Goal: Navigation & Orientation: Find specific page/section

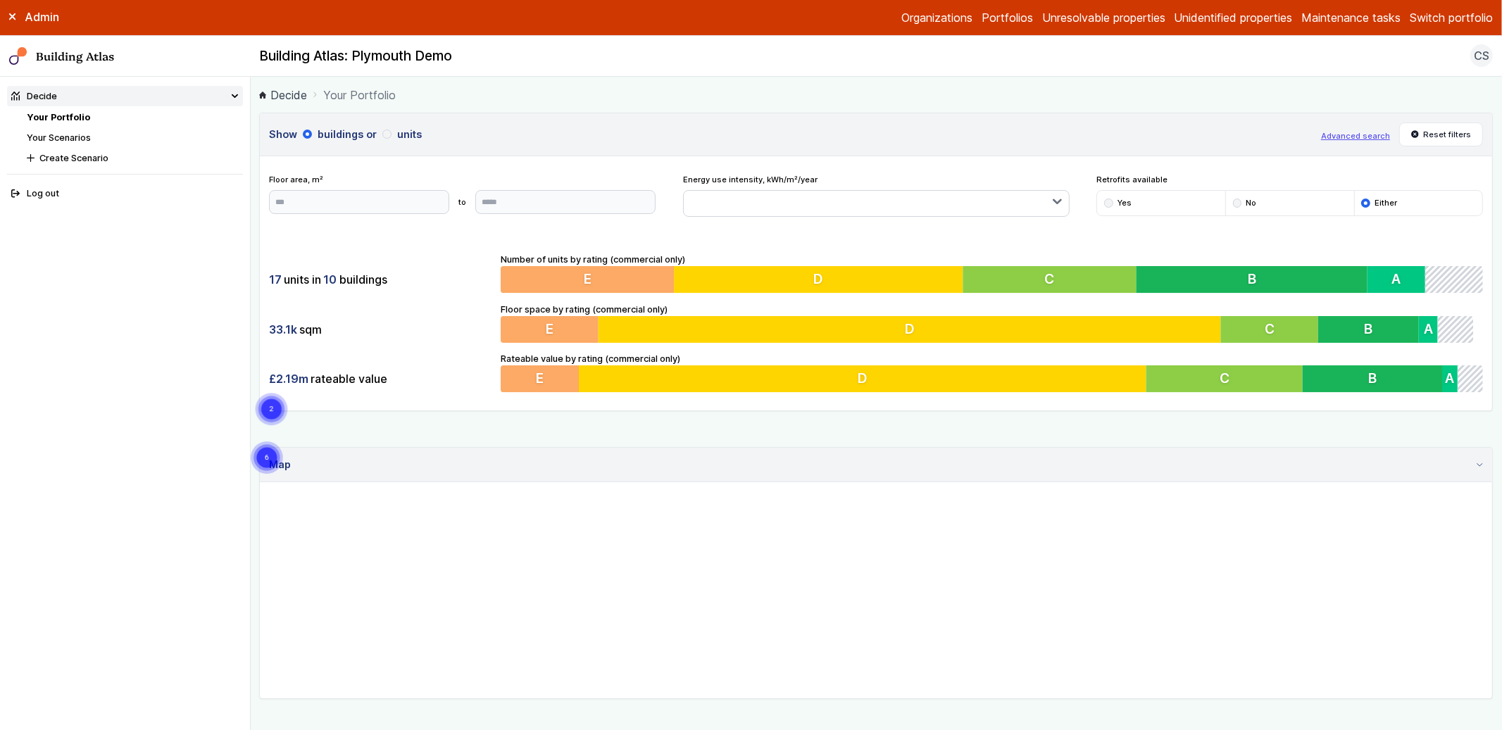
click at [1445, 9] on button "Switch portfolio" at bounding box center [1451, 17] width 83 height 17
click at [0, 0] on button "PwC - Pilot portfolio" at bounding box center [0, 0] width 0 height 0
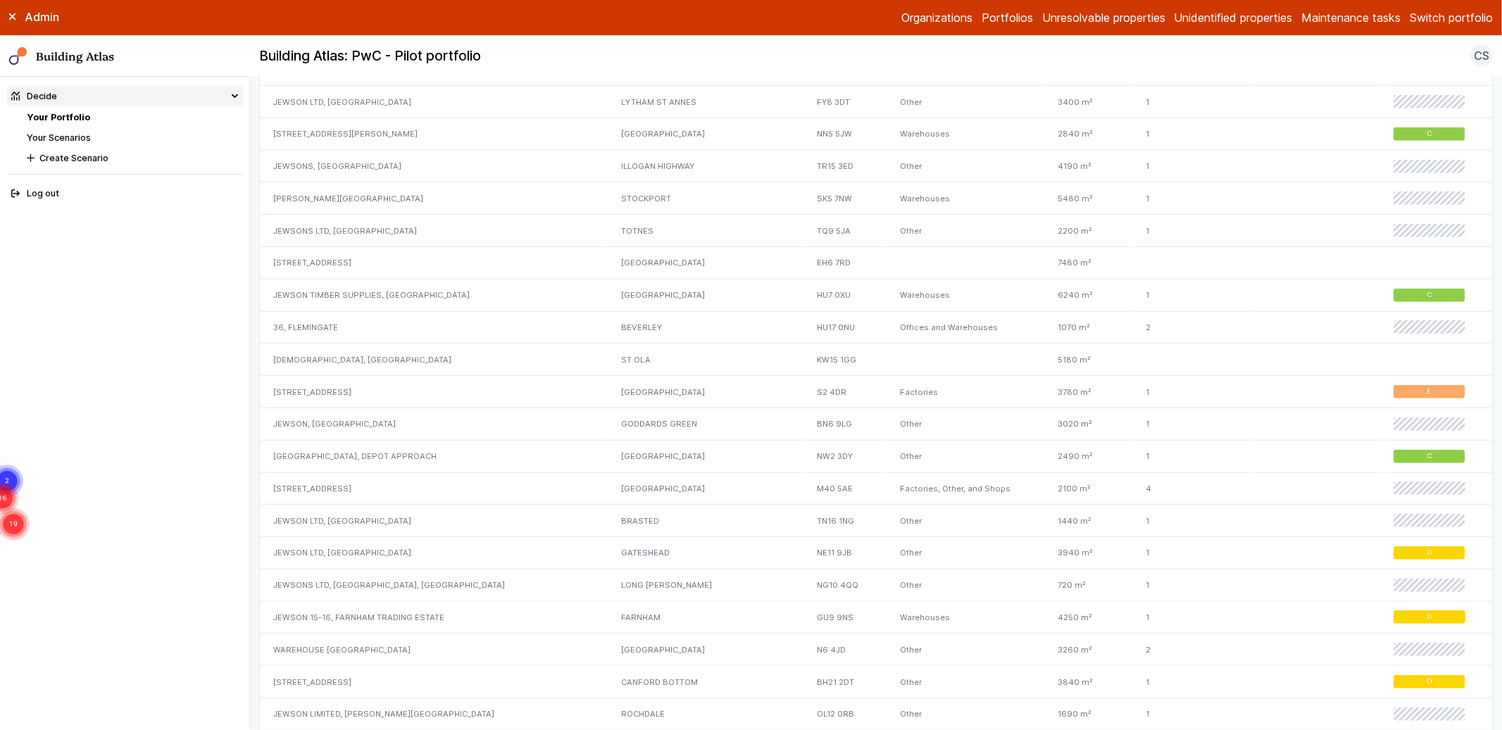
scroll to position [529, 0]
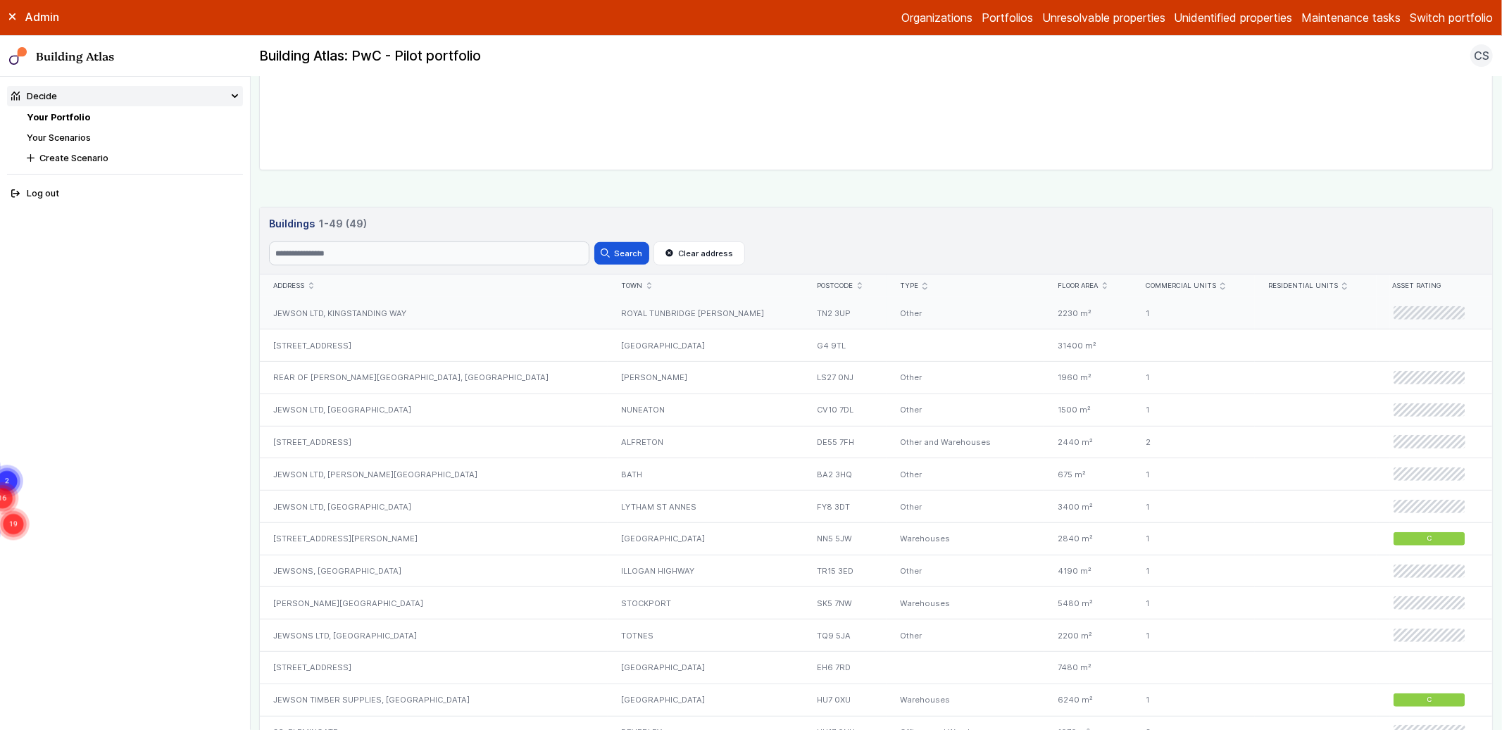
click at [385, 322] on div "JEWSON LTD, KINGSTANDING WAY" at bounding box center [434, 313] width 348 height 32
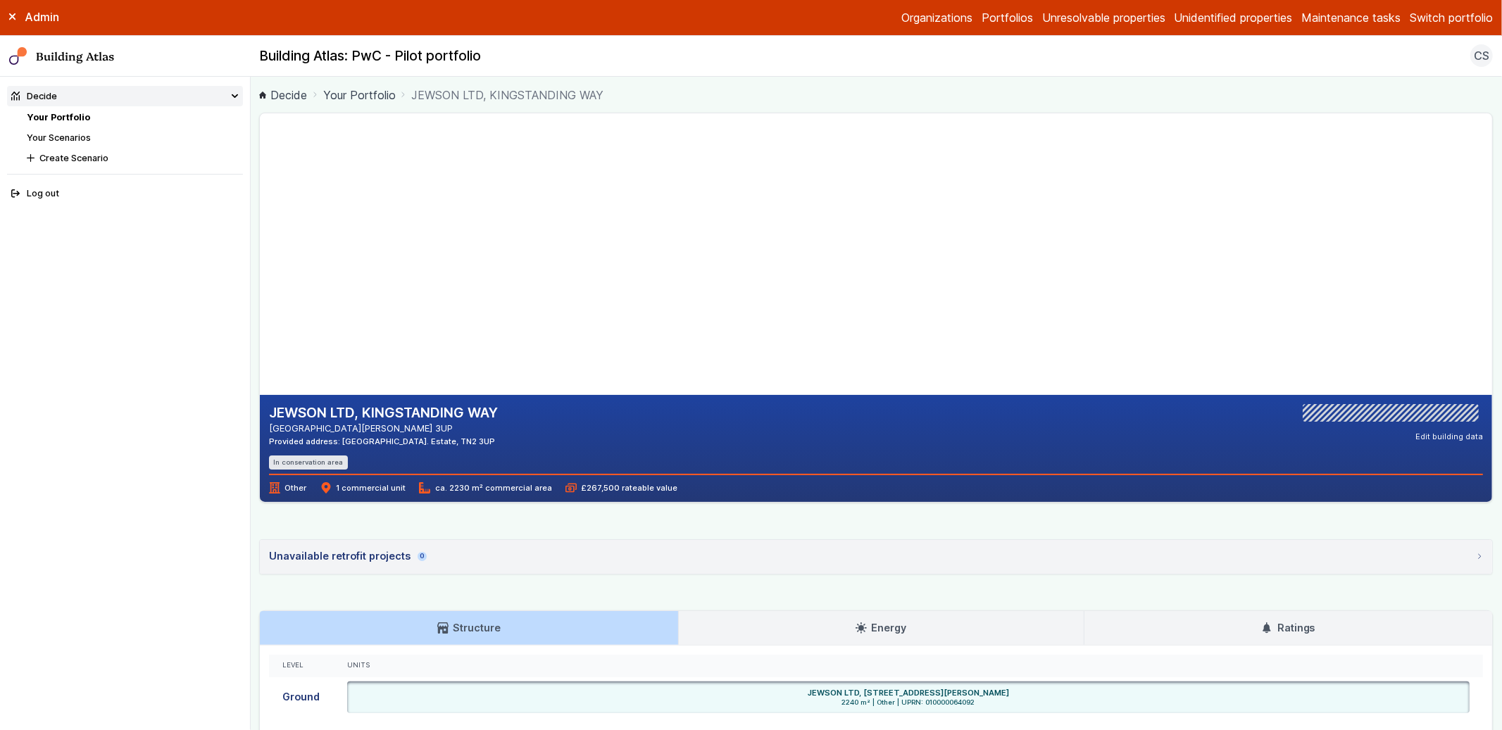
scroll to position [194, 0]
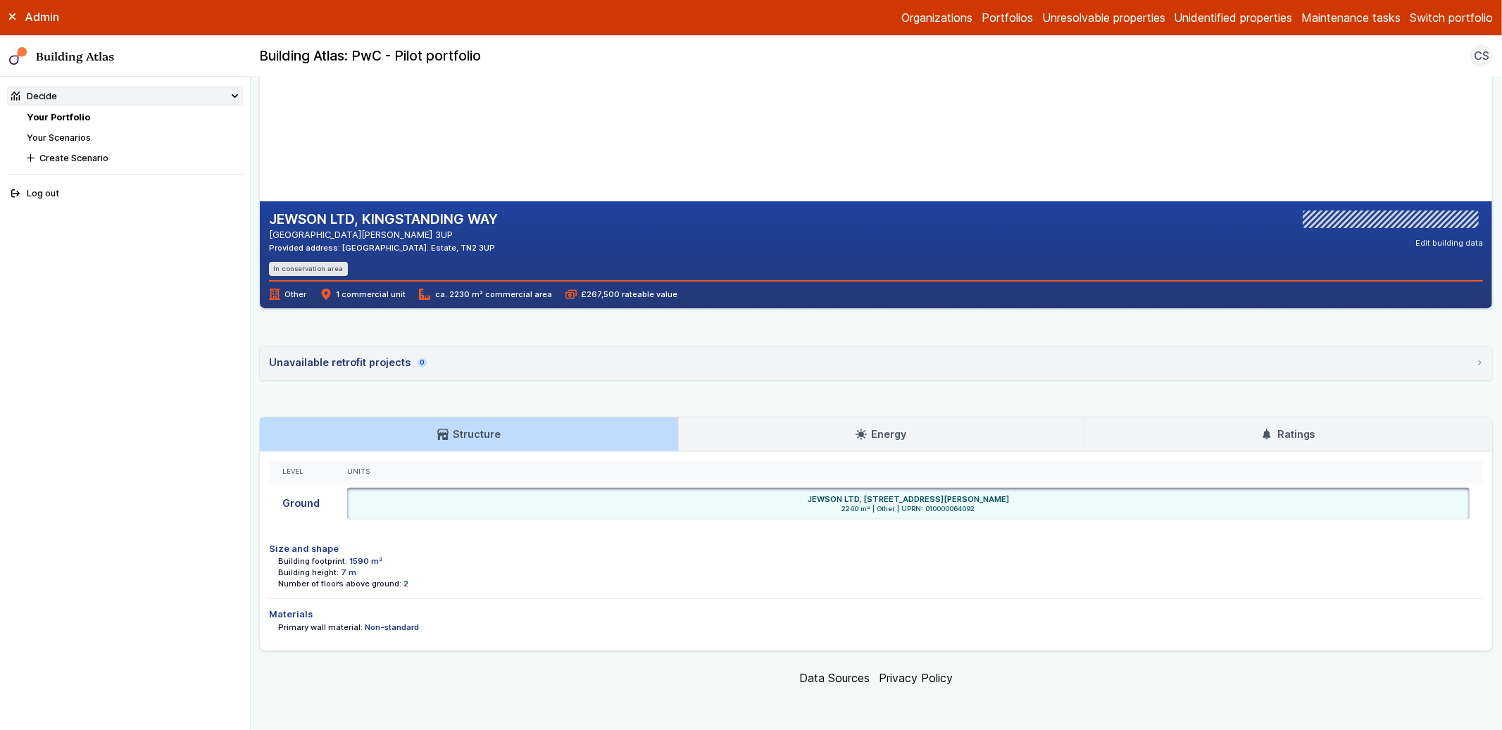
click at [878, 435] on h3 "Energy" at bounding box center [881, 434] width 51 height 15
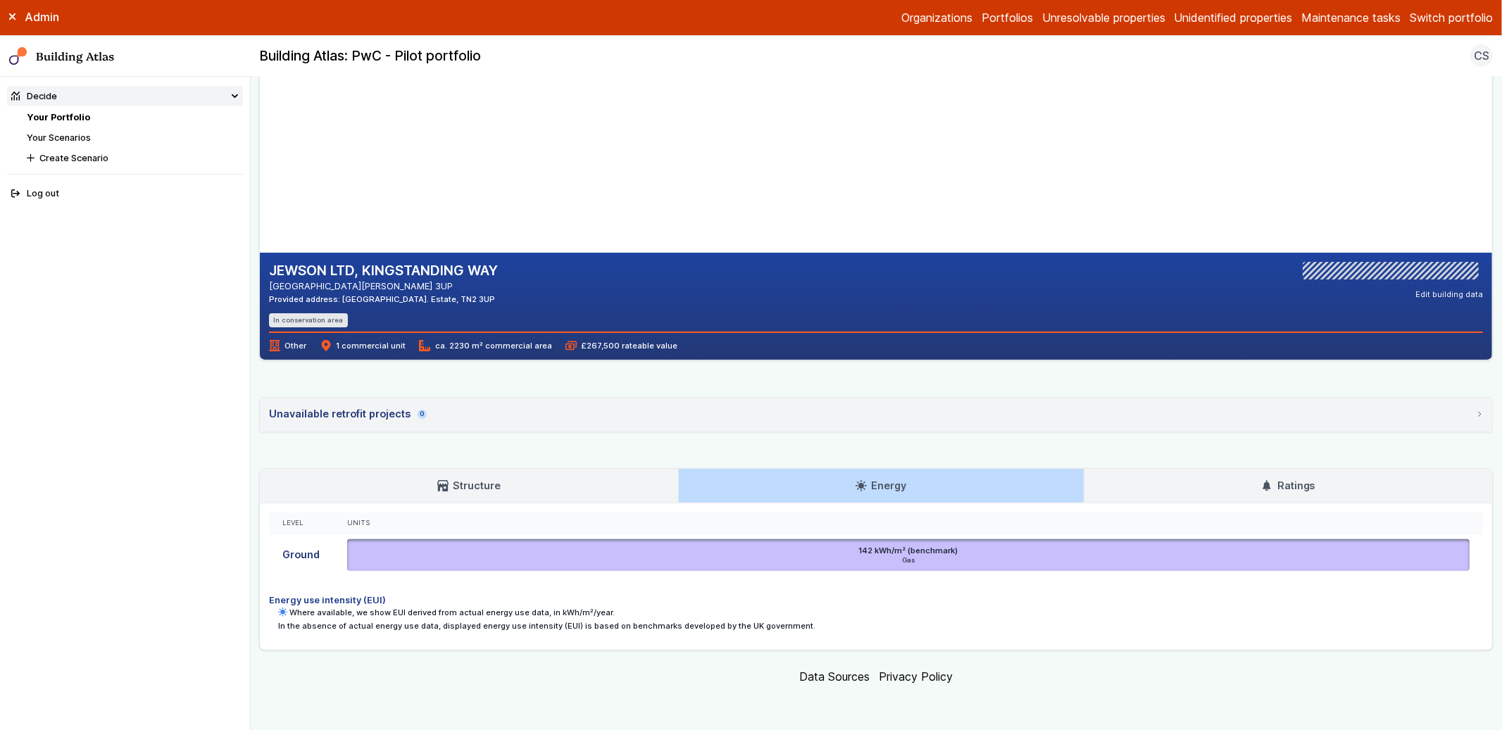
scroll to position [142, 0]
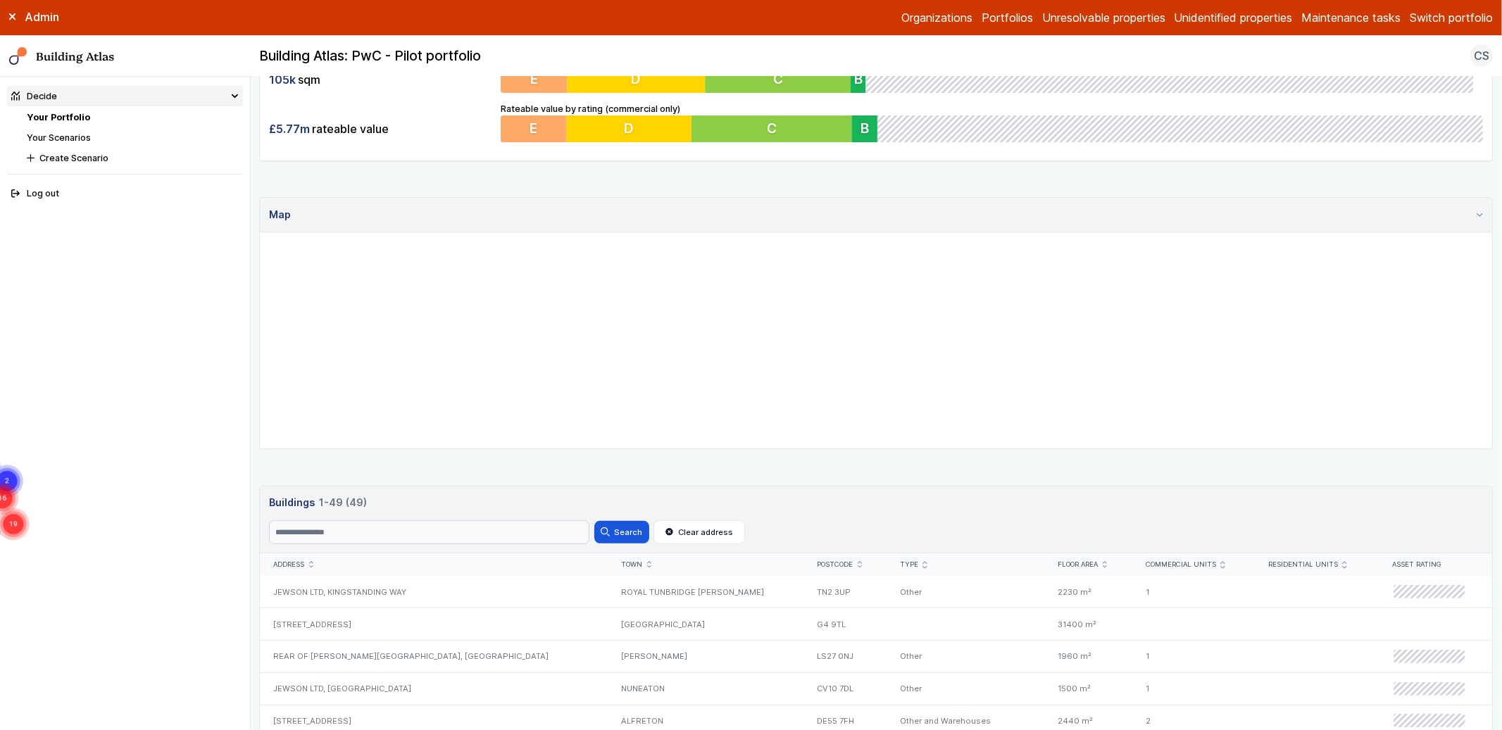
scroll to position [580, 0]
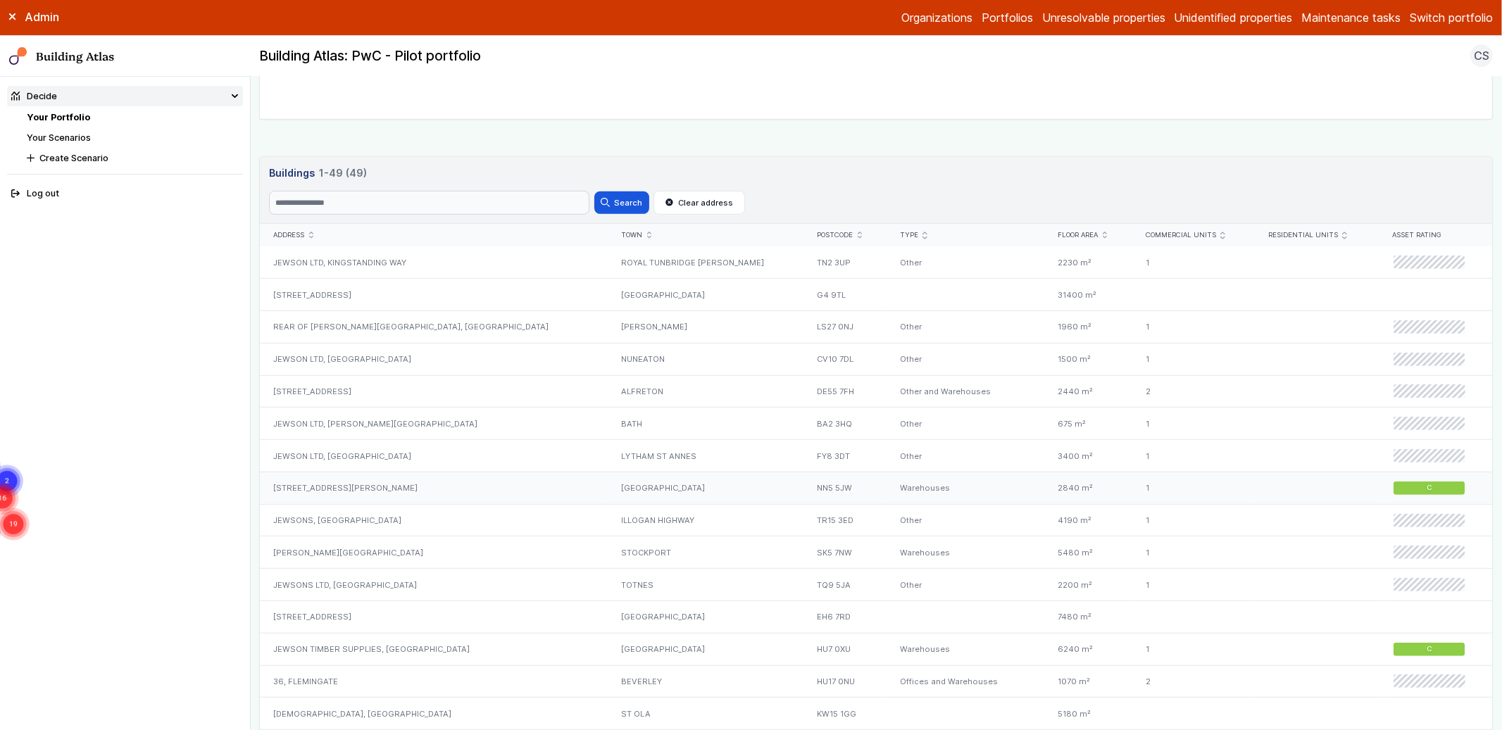
click at [887, 494] on div "Warehouses" at bounding box center [966, 488] width 158 height 32
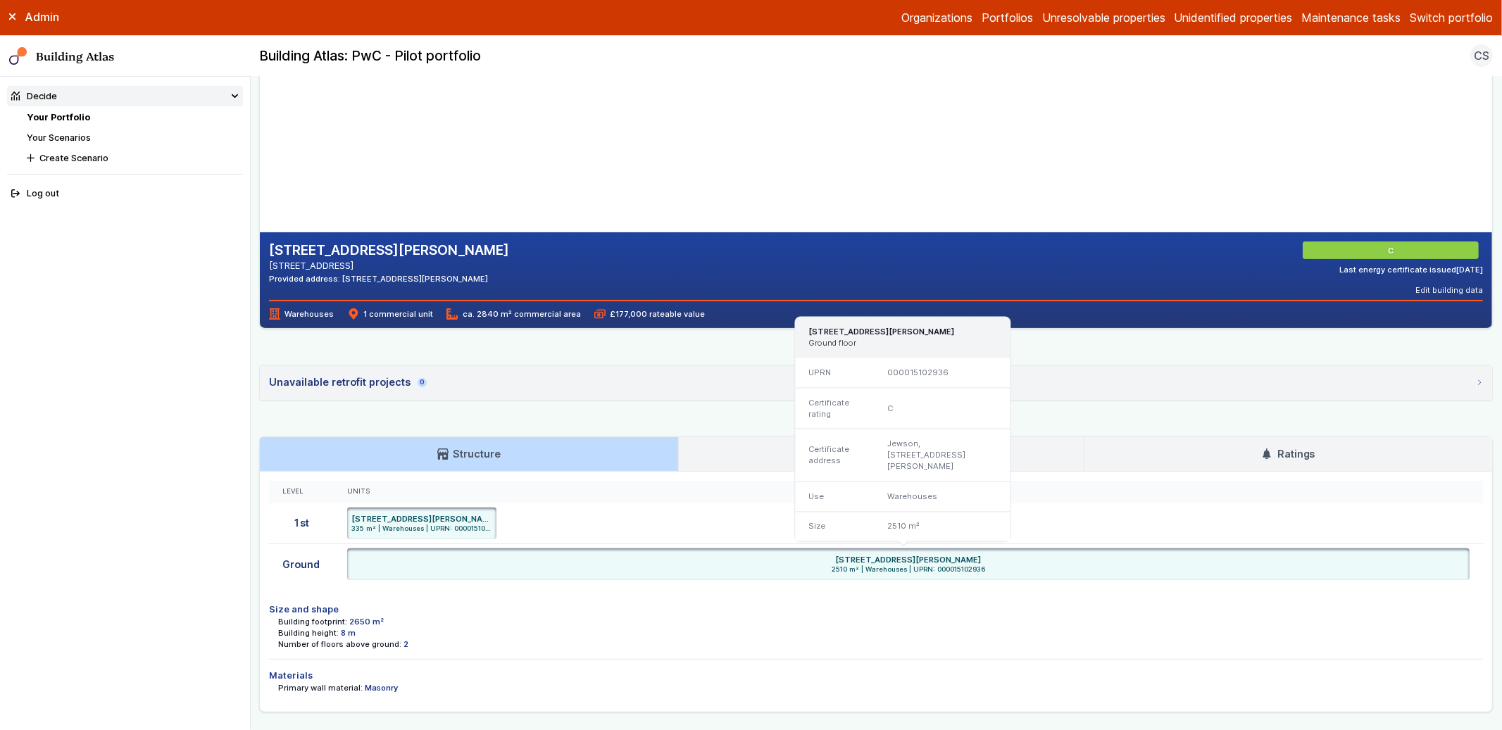
scroll to position [223, 0]
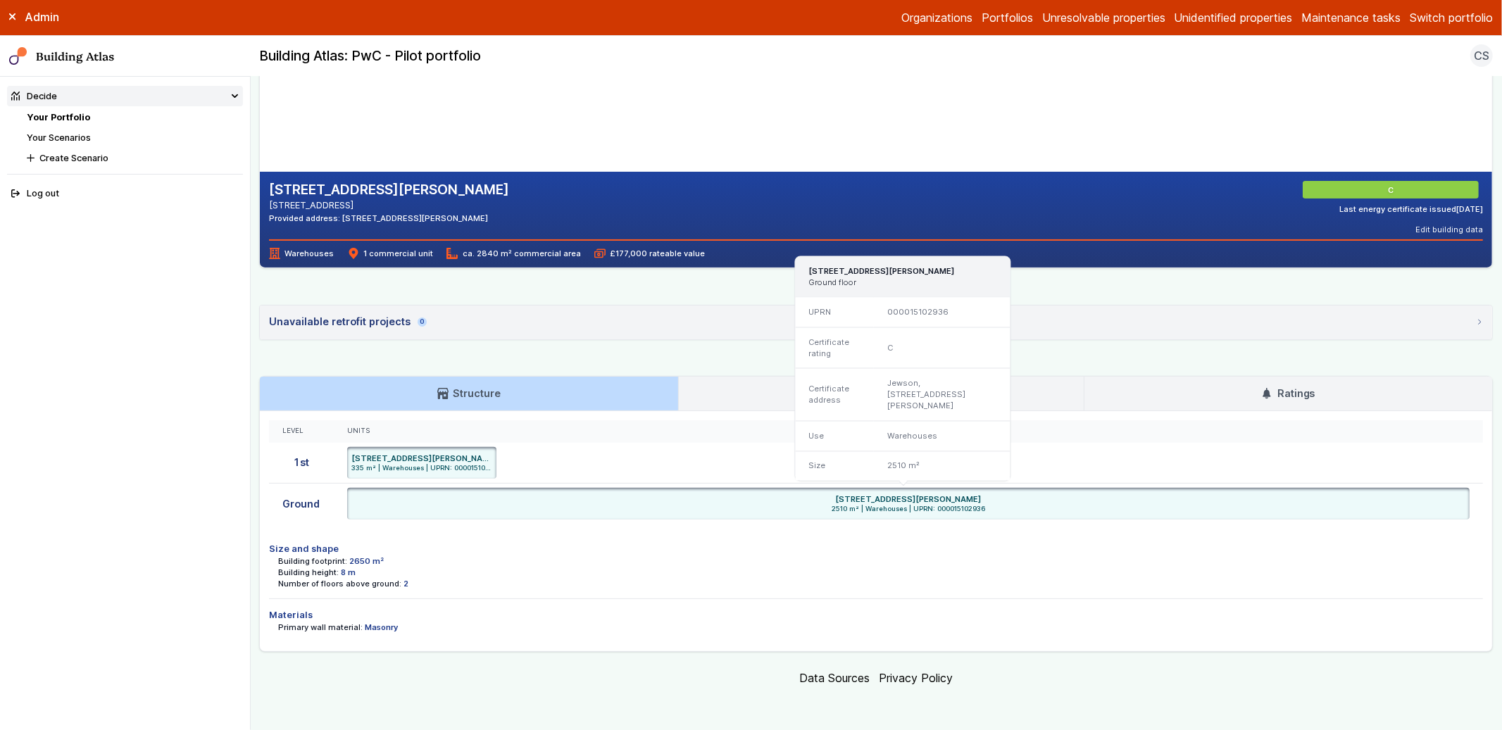
click at [728, 389] on link "Energy" at bounding box center [881, 394] width 405 height 34
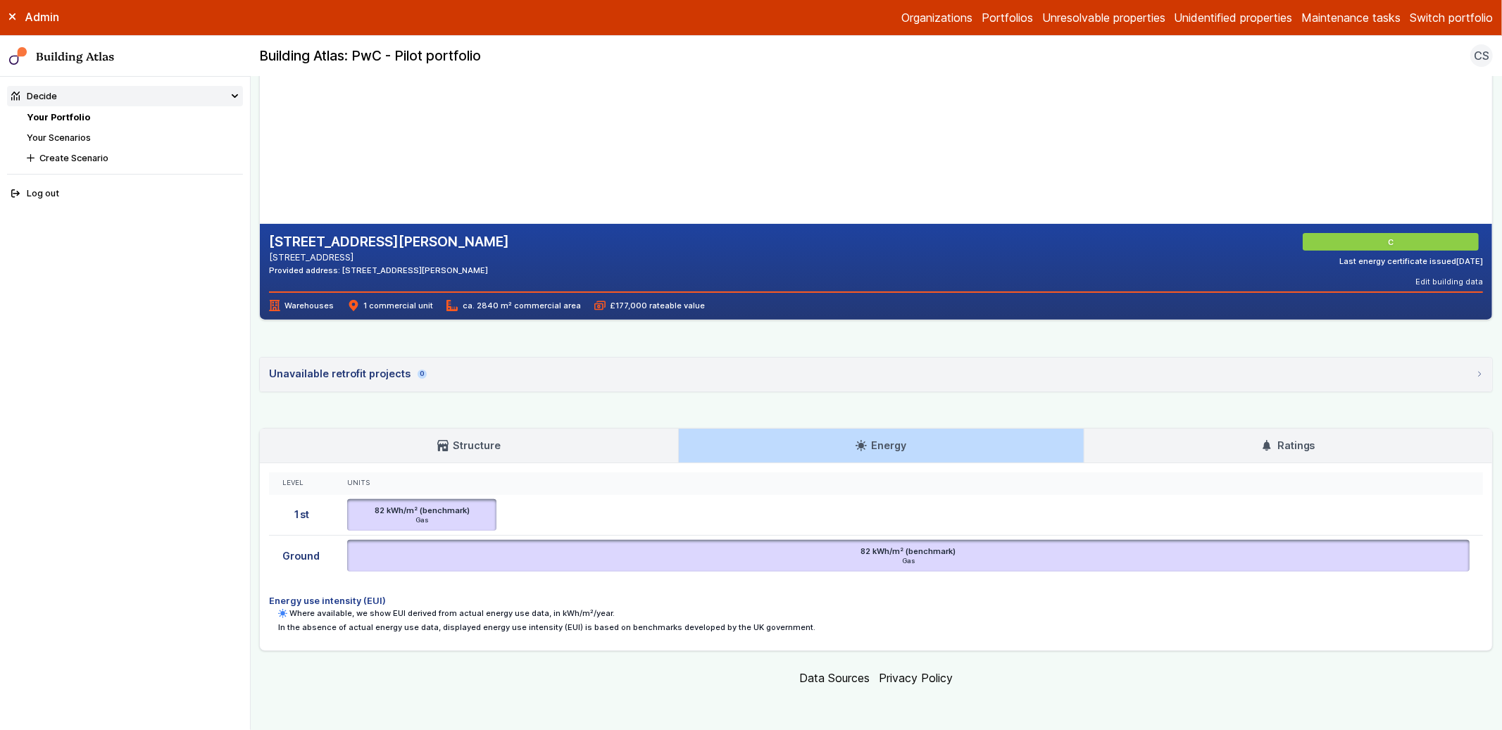
scroll to position [0, 0]
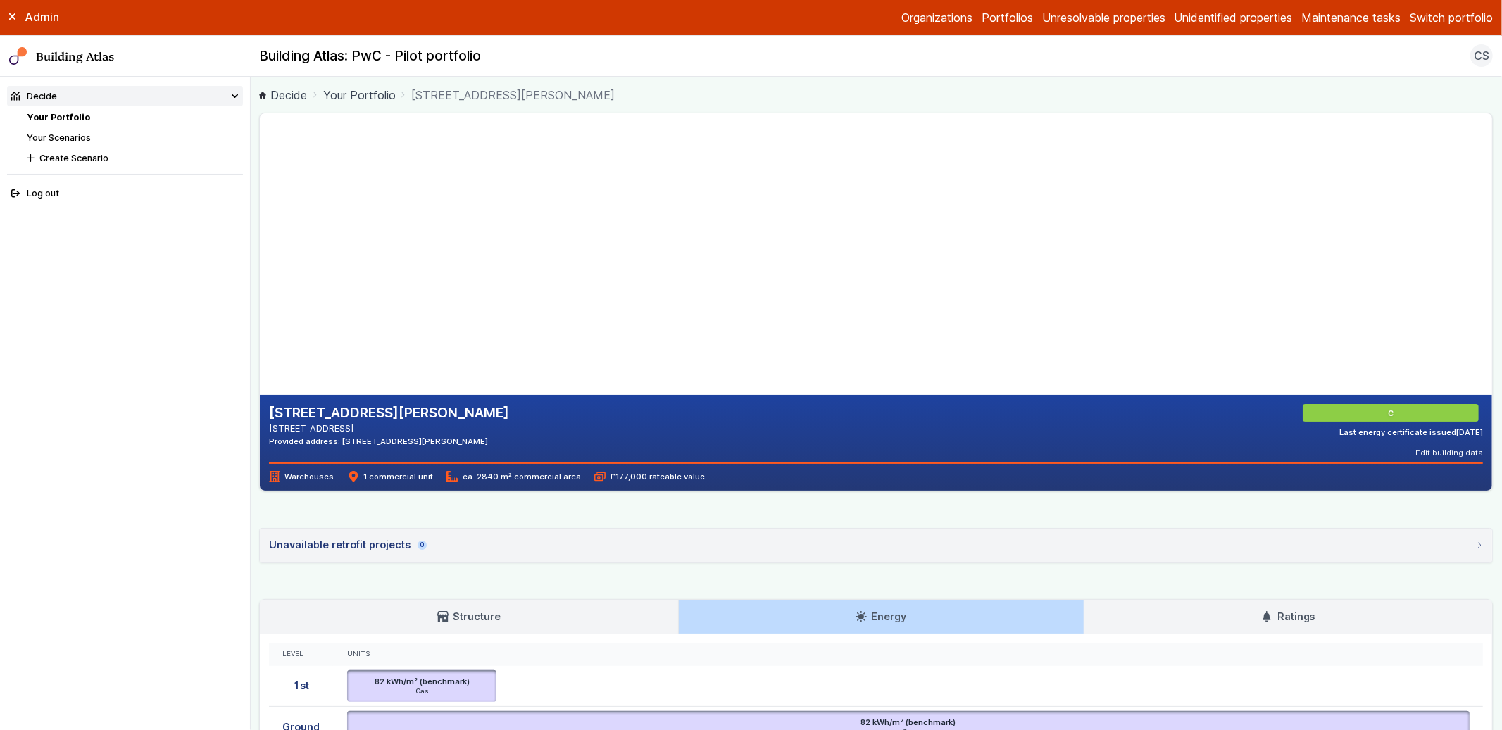
drag, startPoint x: 254, startPoint y: 359, endPoint x: 254, endPoint y: 369, distance: 10.6
click at [254, 369] on main "Decide Your Portfolio [STREET_ADDRESS][PERSON_NAME] [STREET_ADDRESS][PERSON_NAM…" at bounding box center [877, 404] width 1252 height 654
click at [253, 368] on main "Decide Your Portfolio [STREET_ADDRESS][PERSON_NAME] [STREET_ADDRESS][PERSON_NAM…" at bounding box center [877, 404] width 1252 height 654
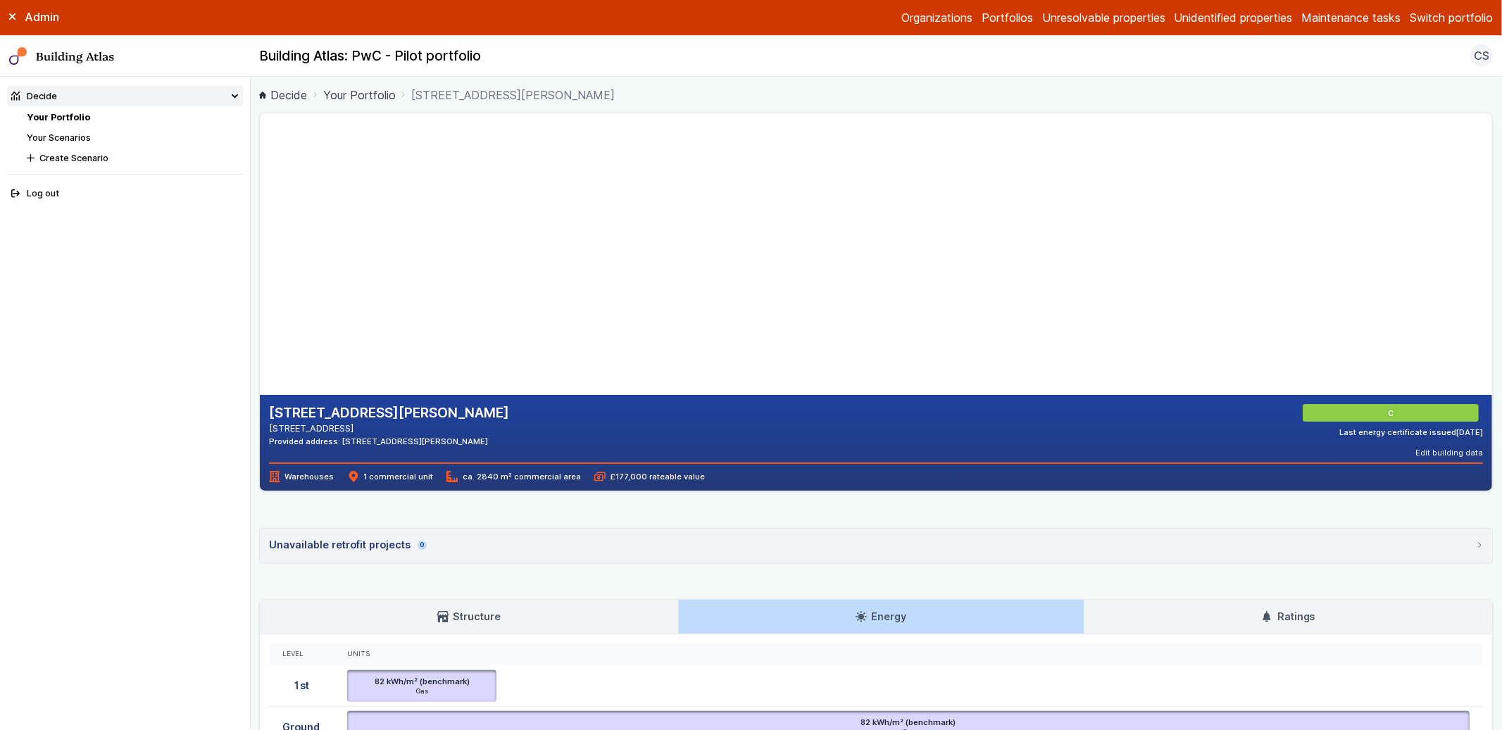
scroll to position [171, 0]
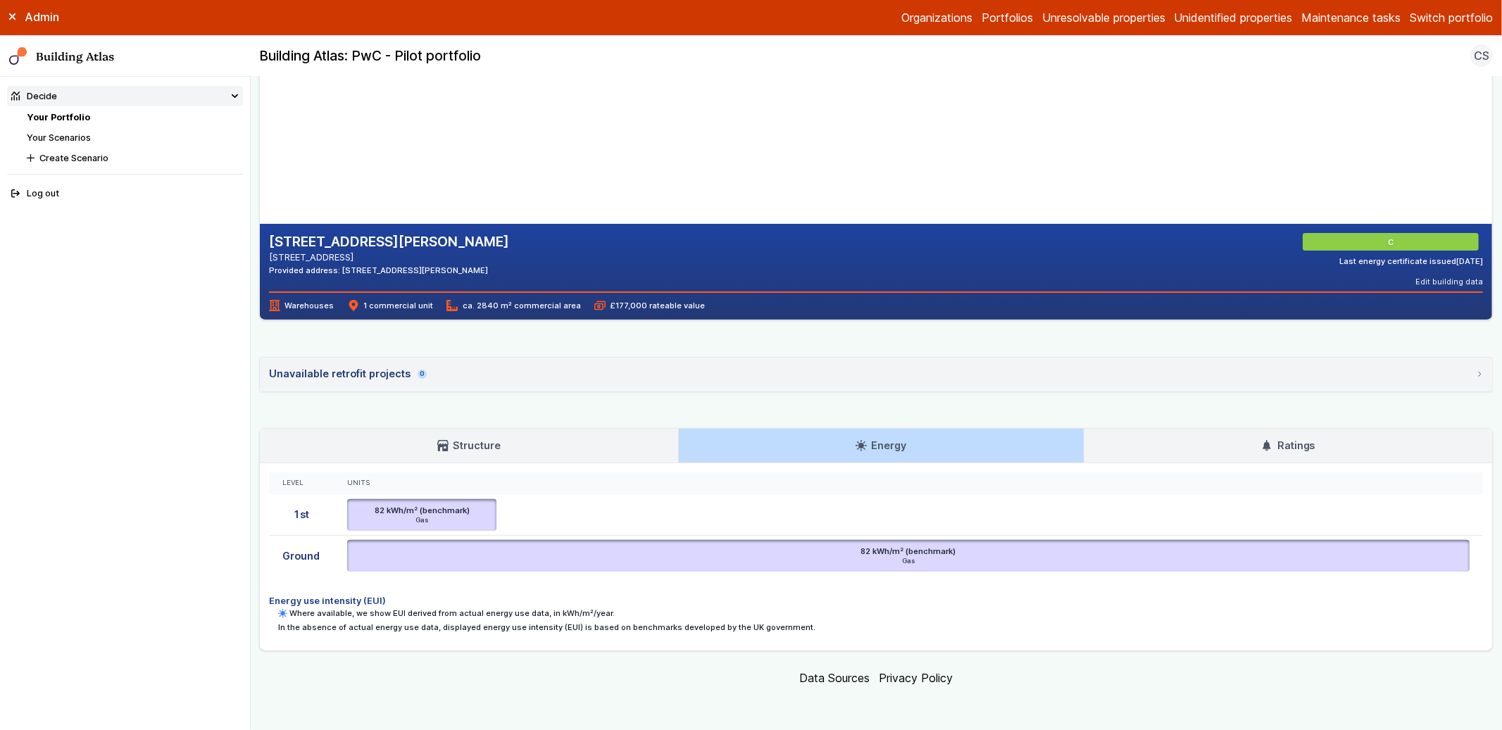
click at [253, 368] on main "Decide Your Portfolio [STREET_ADDRESS][PERSON_NAME] [STREET_ADDRESS][PERSON_NAM…" at bounding box center [877, 404] width 1252 height 654
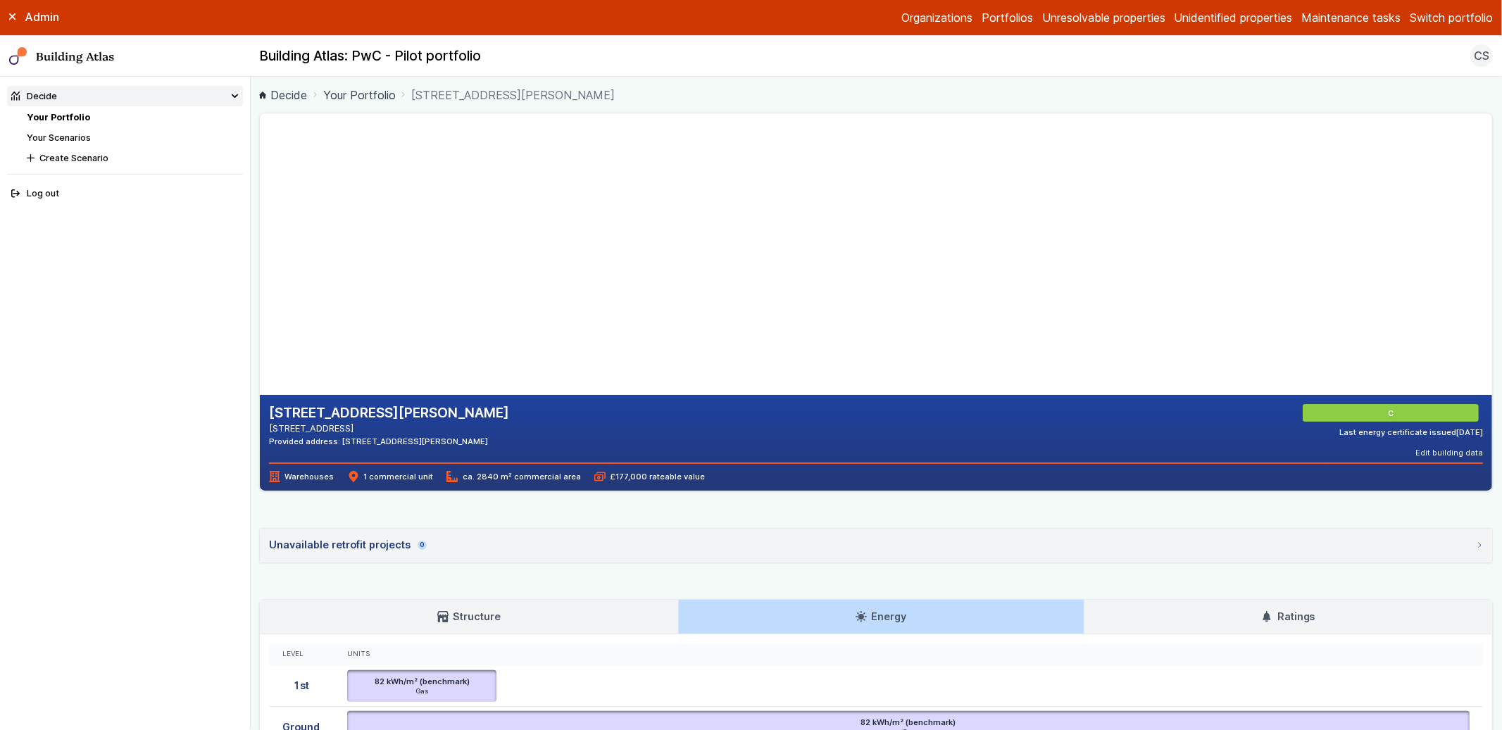
click at [253, 368] on main "Decide Your Portfolio [STREET_ADDRESS][PERSON_NAME] [STREET_ADDRESS][PERSON_NAM…" at bounding box center [877, 404] width 1252 height 654
drag, startPoint x: 697, startPoint y: 256, endPoint x: 668, endPoint y: 242, distance: 32.1
click at [260, 242] on gmp-map-3d at bounding box center [260, 254] width 0 height 282
drag, startPoint x: 678, startPoint y: 249, endPoint x: 680, endPoint y: 238, distance: 10.8
click at [260, 238] on gmp-map-3d at bounding box center [260, 254] width 0 height 282
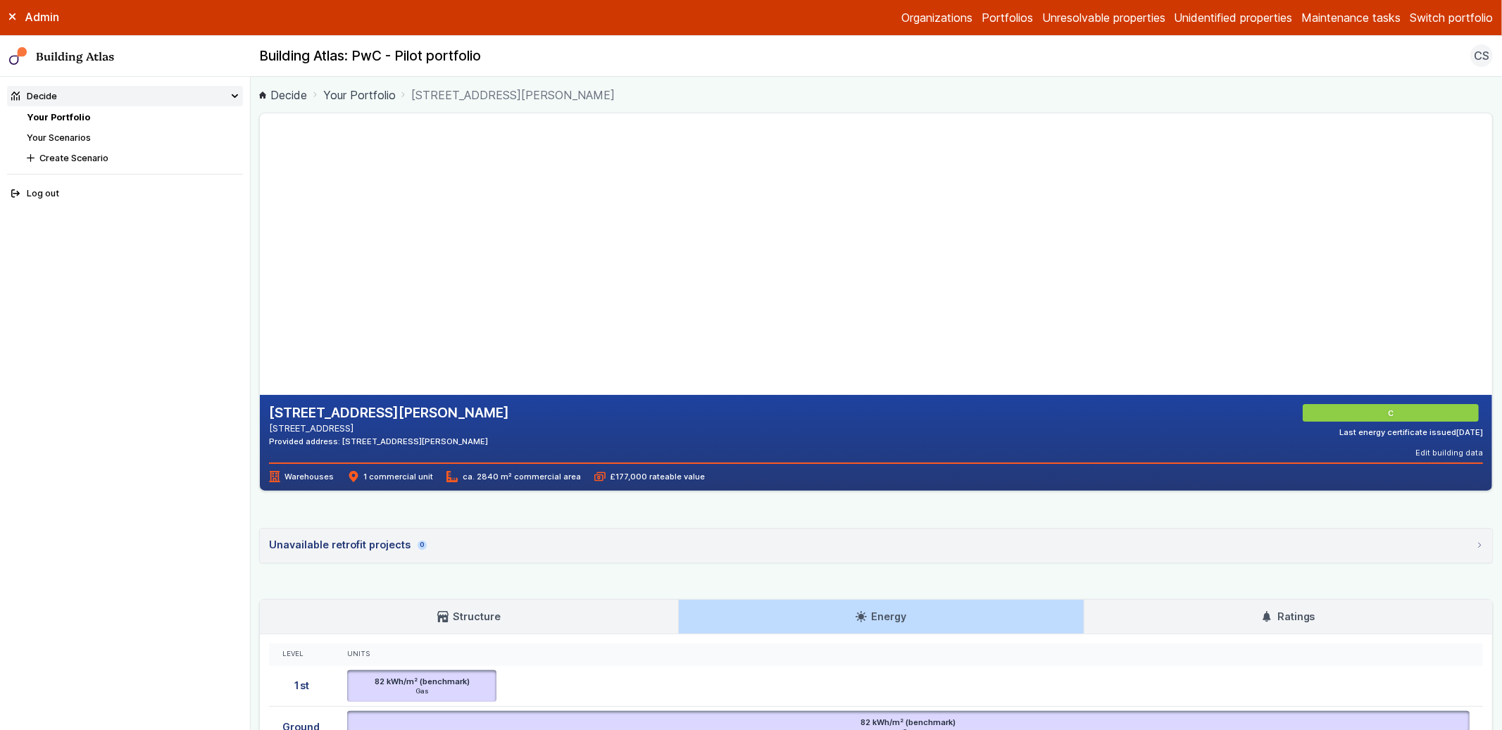
drag, startPoint x: 757, startPoint y: 306, endPoint x: 562, endPoint y: 238, distance: 206.5
click at [260, 238] on gmp-map-3d at bounding box center [260, 254] width 0 height 282
drag, startPoint x: 761, startPoint y: 251, endPoint x: 576, endPoint y: 225, distance: 187.0
click at [260, 225] on gmp-map-3d at bounding box center [260, 254] width 0 height 282
drag, startPoint x: 611, startPoint y: 231, endPoint x: 614, endPoint y: 253, distance: 22.0
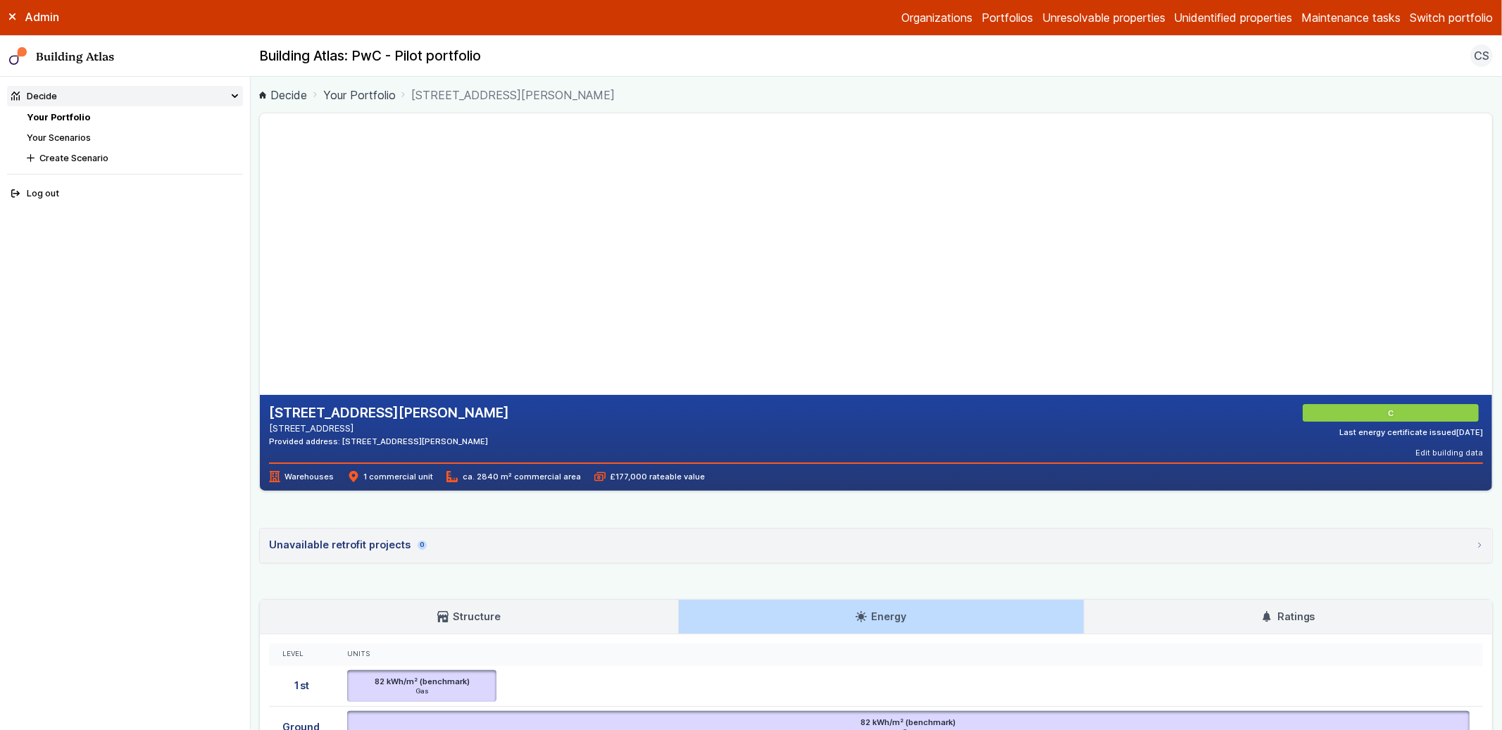
click at [260, 248] on gmp-map-3d at bounding box center [260, 254] width 0 height 282
drag, startPoint x: 620, startPoint y: 301, endPoint x: 621, endPoint y: 242, distance: 59.2
click at [260, 233] on gmp-map-3d at bounding box center [260, 254] width 0 height 282
drag, startPoint x: 473, startPoint y: 239, endPoint x: 604, endPoint y: 327, distance: 158.1
click at [260, 327] on gmp-map-3d at bounding box center [260, 254] width 0 height 282
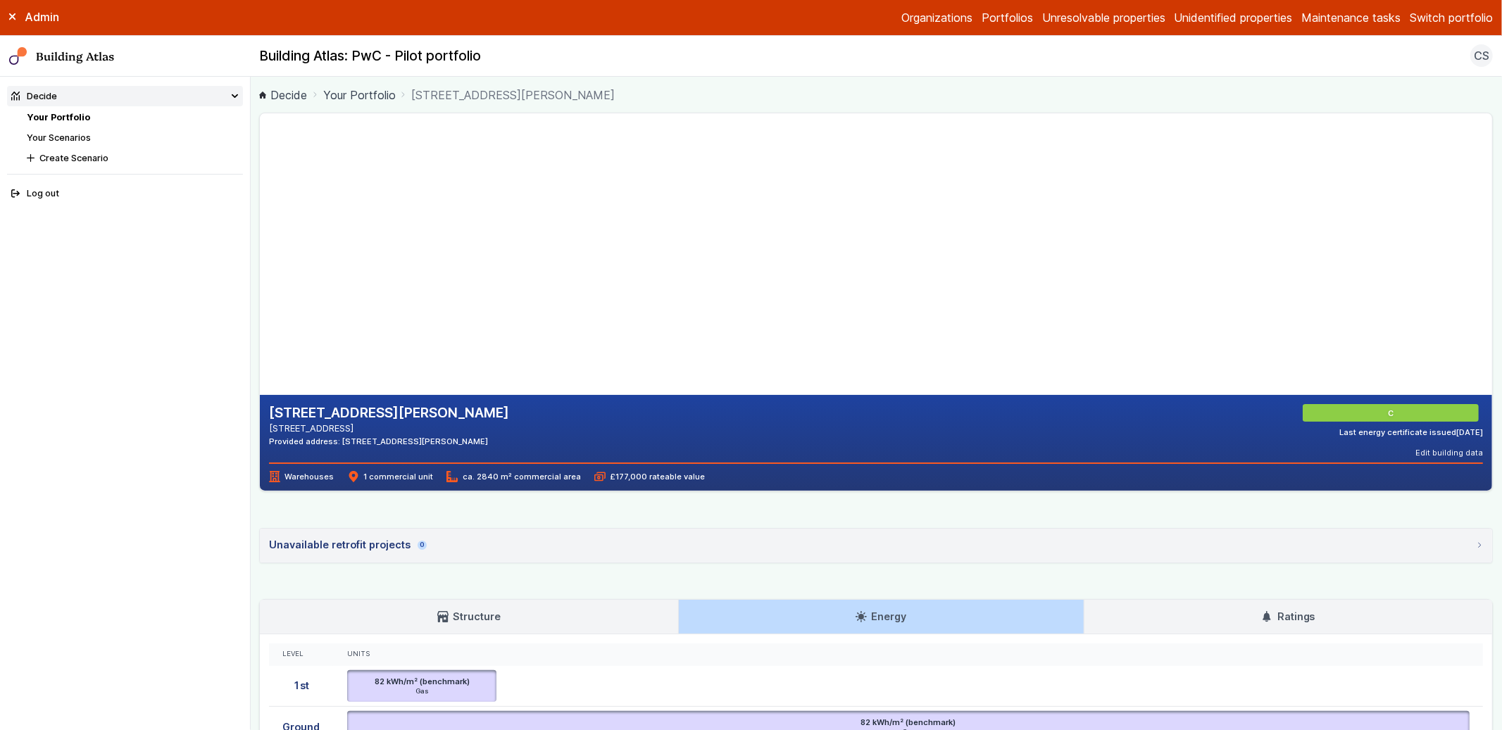
drag, startPoint x: 696, startPoint y: 211, endPoint x: 442, endPoint y: 306, distance: 271.7
click at [260, 313] on gmp-map-3d at bounding box center [260, 254] width 0 height 282
drag, startPoint x: 703, startPoint y: 234, endPoint x: 622, endPoint y: 313, distance: 113.6
click at [260, 313] on gmp-map-3d at bounding box center [260, 254] width 0 height 282
drag, startPoint x: 717, startPoint y: 226, endPoint x: 687, endPoint y: 276, distance: 58.1
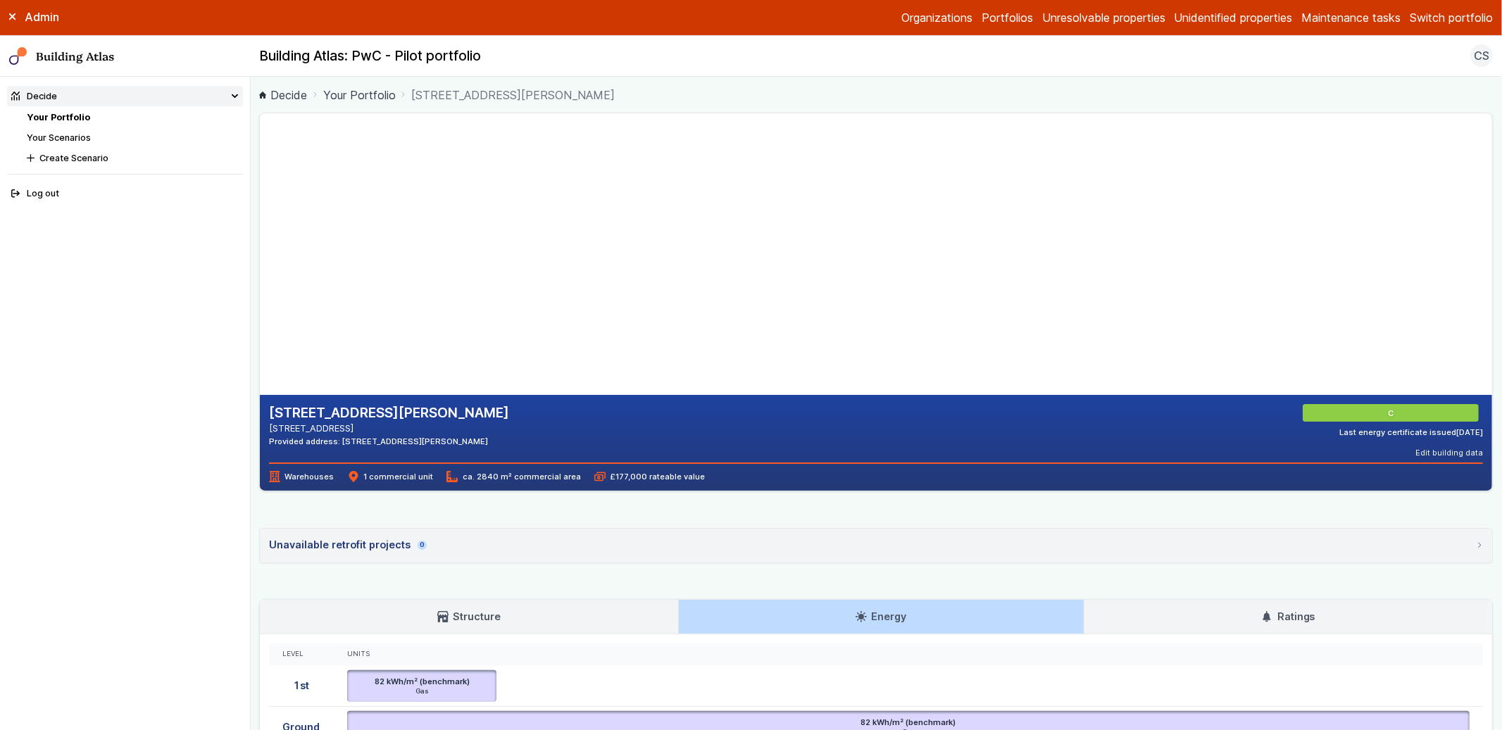
click at [260, 276] on gmp-map-3d at bounding box center [260, 254] width 0 height 282
drag, startPoint x: 639, startPoint y: 276, endPoint x: 656, endPoint y: 275, distance: 17.7
click at [260, 275] on gmp-map-3d at bounding box center [260, 254] width 0 height 282
drag, startPoint x: 671, startPoint y: 261, endPoint x: 535, endPoint y: 277, distance: 137.5
click at [260, 277] on gmp-map-3d at bounding box center [260, 254] width 0 height 282
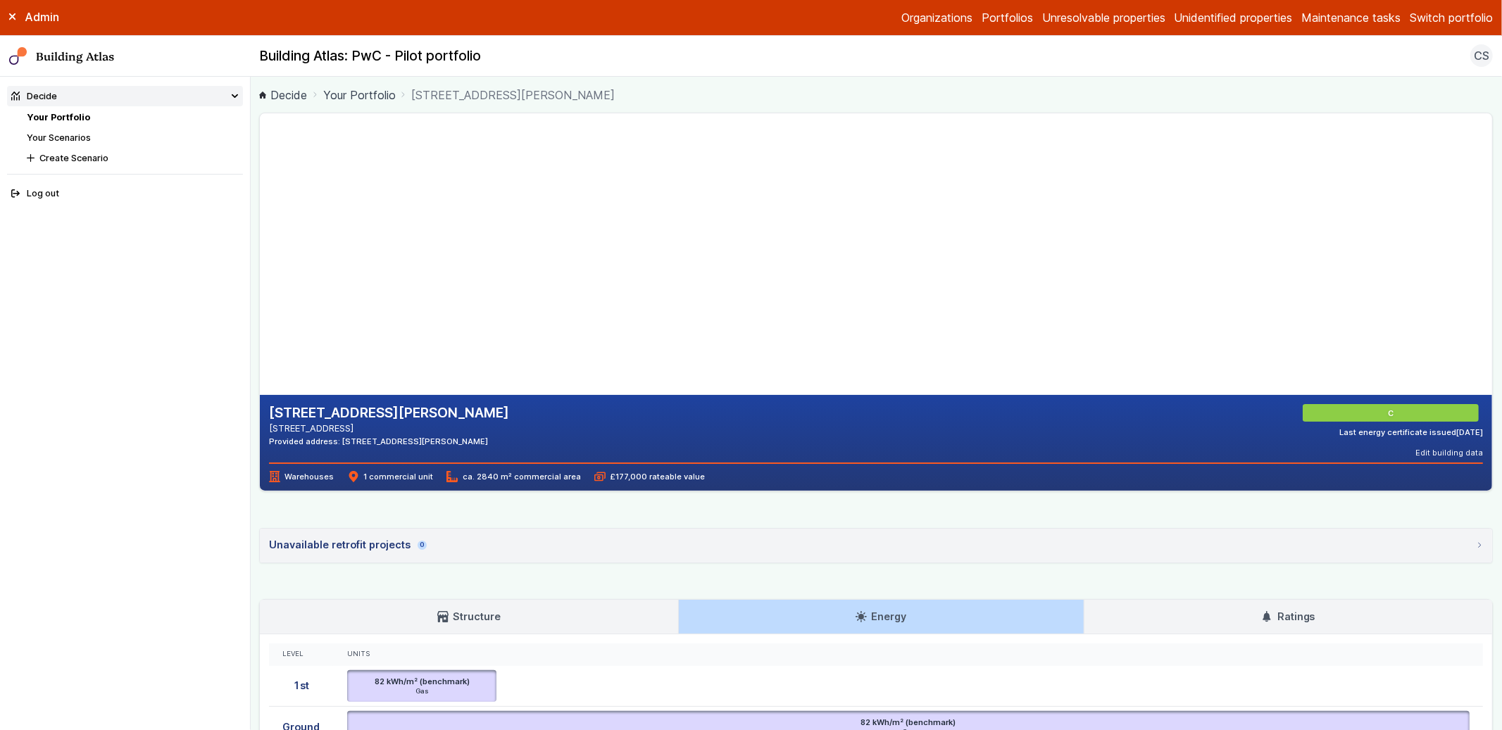
drag, startPoint x: 482, startPoint y: 267, endPoint x: 580, endPoint y: 264, distance: 98.0
click at [260, 264] on gmp-map-3d at bounding box center [260, 254] width 0 height 282
